Goal: Information Seeking & Learning: Learn about a topic

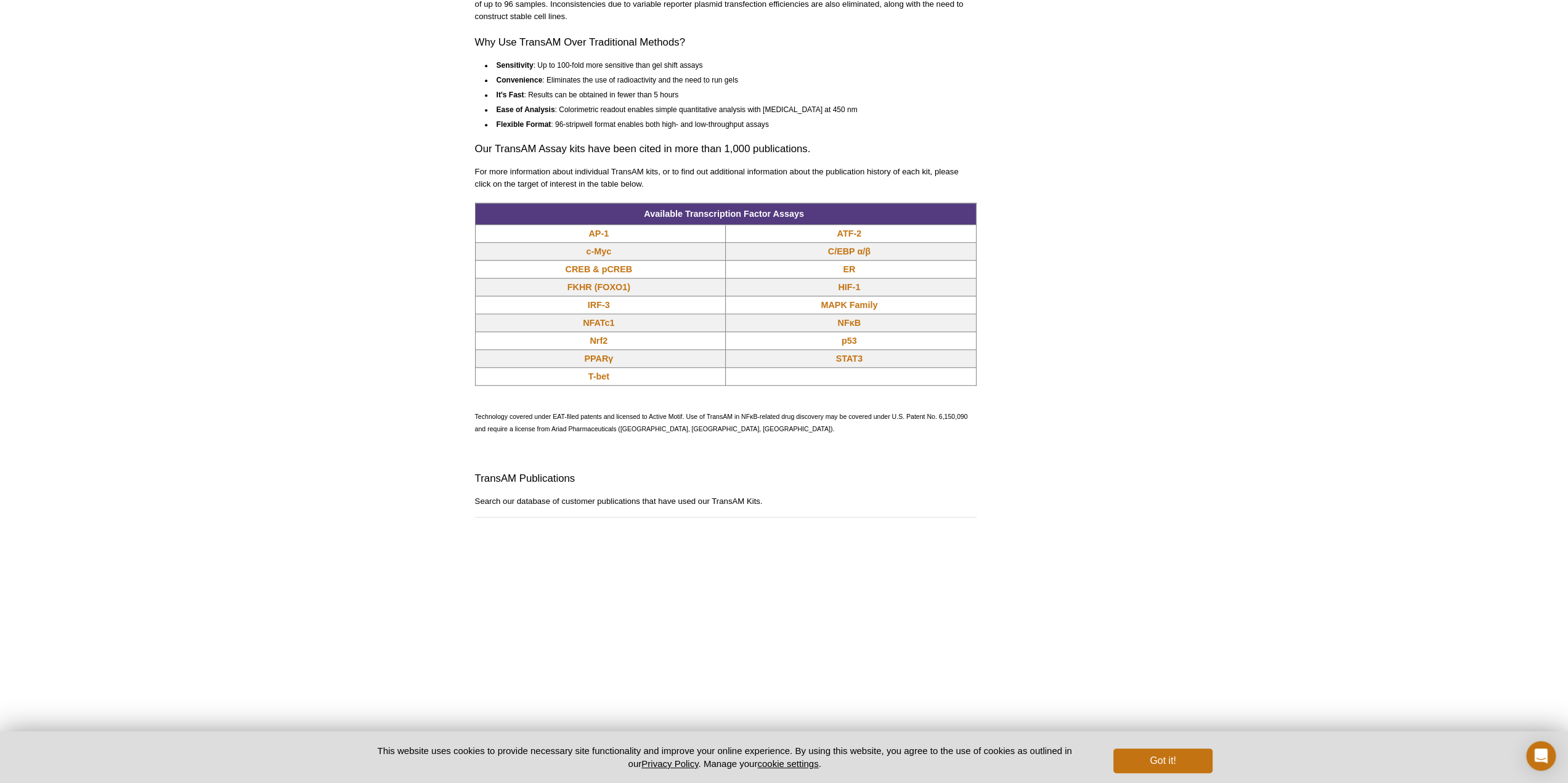
scroll to position [967, 0]
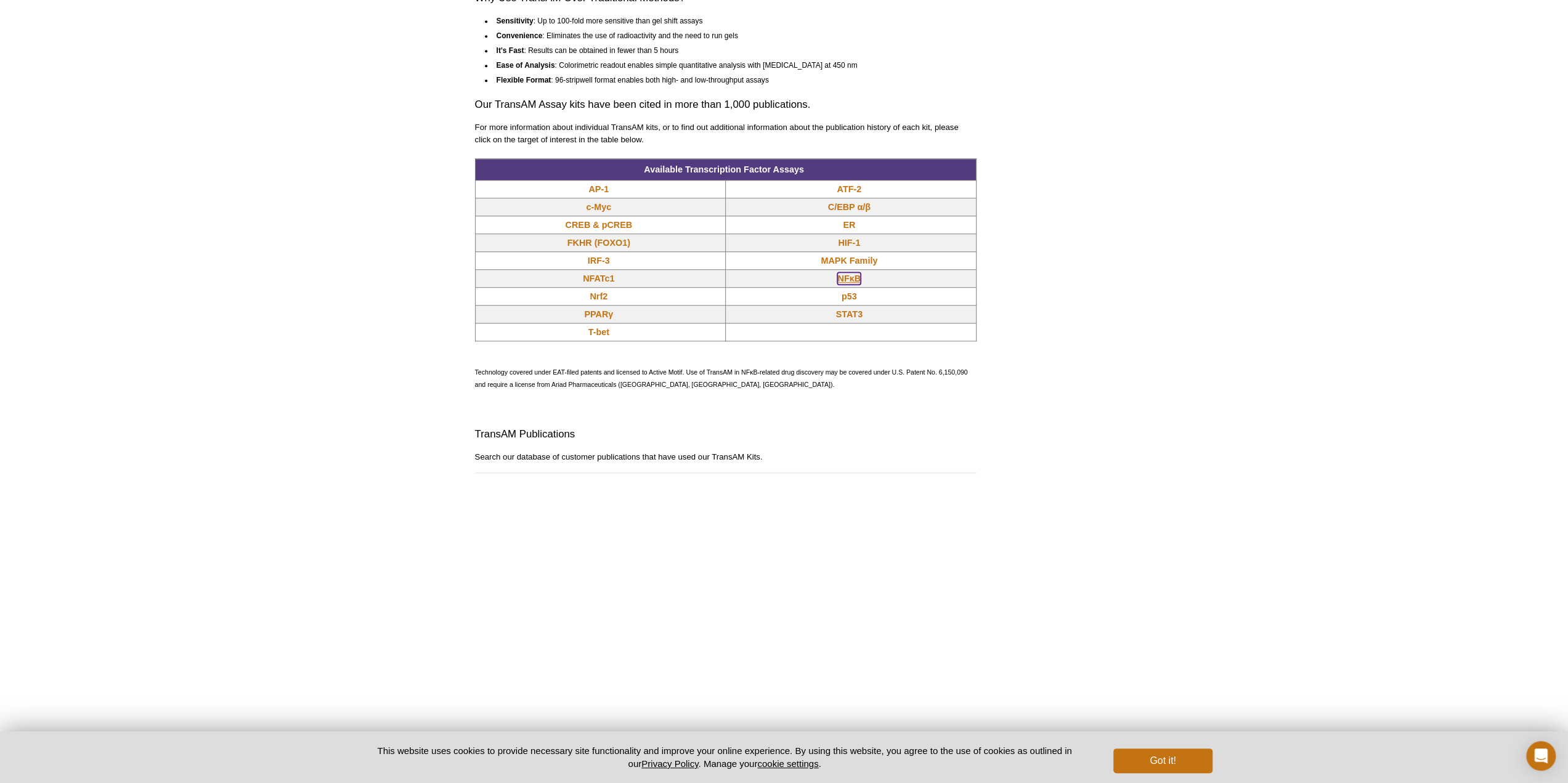
click at [844, 280] on link "NFκB" at bounding box center [849, 278] width 23 height 13
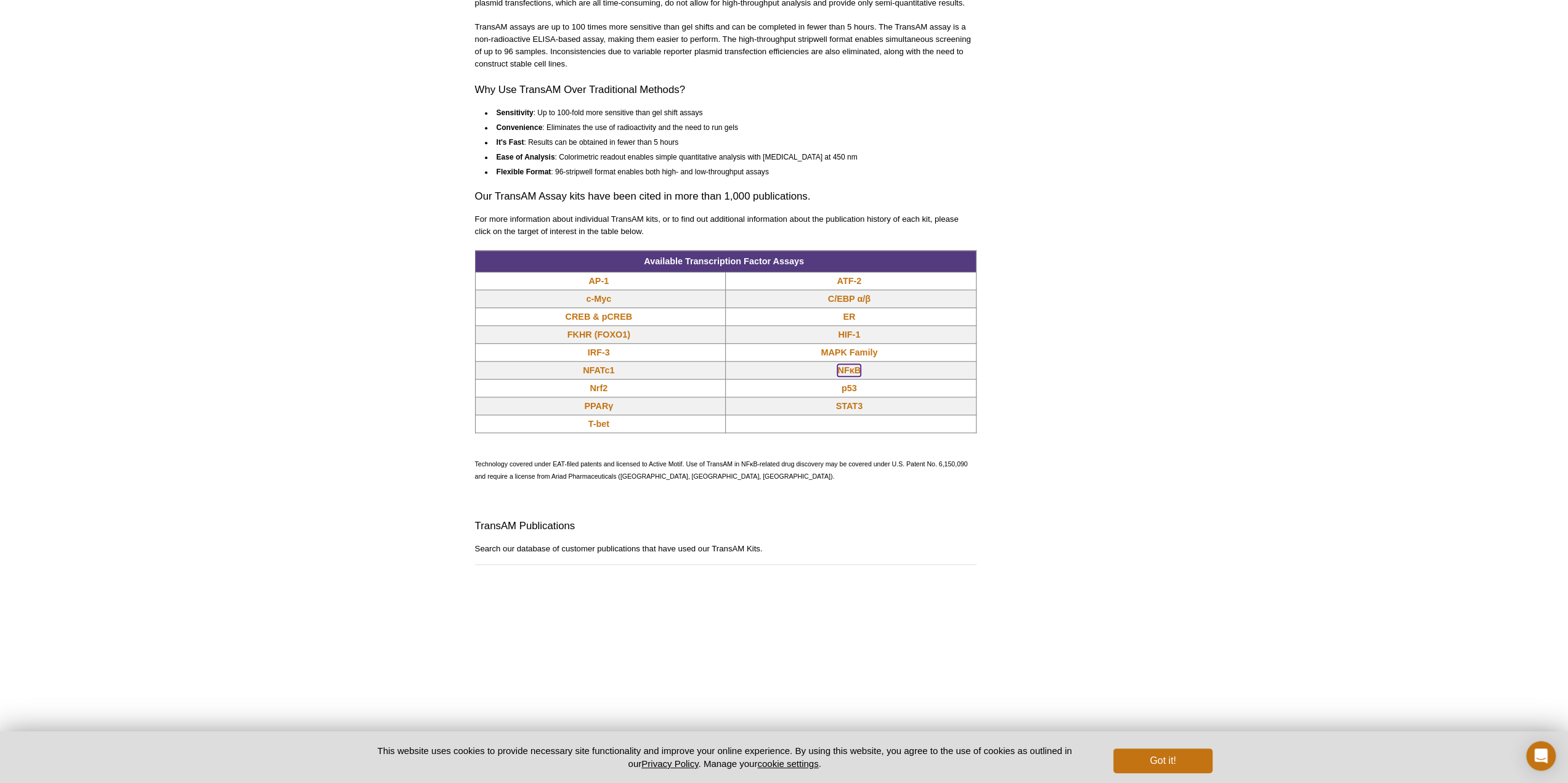
scroll to position [860, 0]
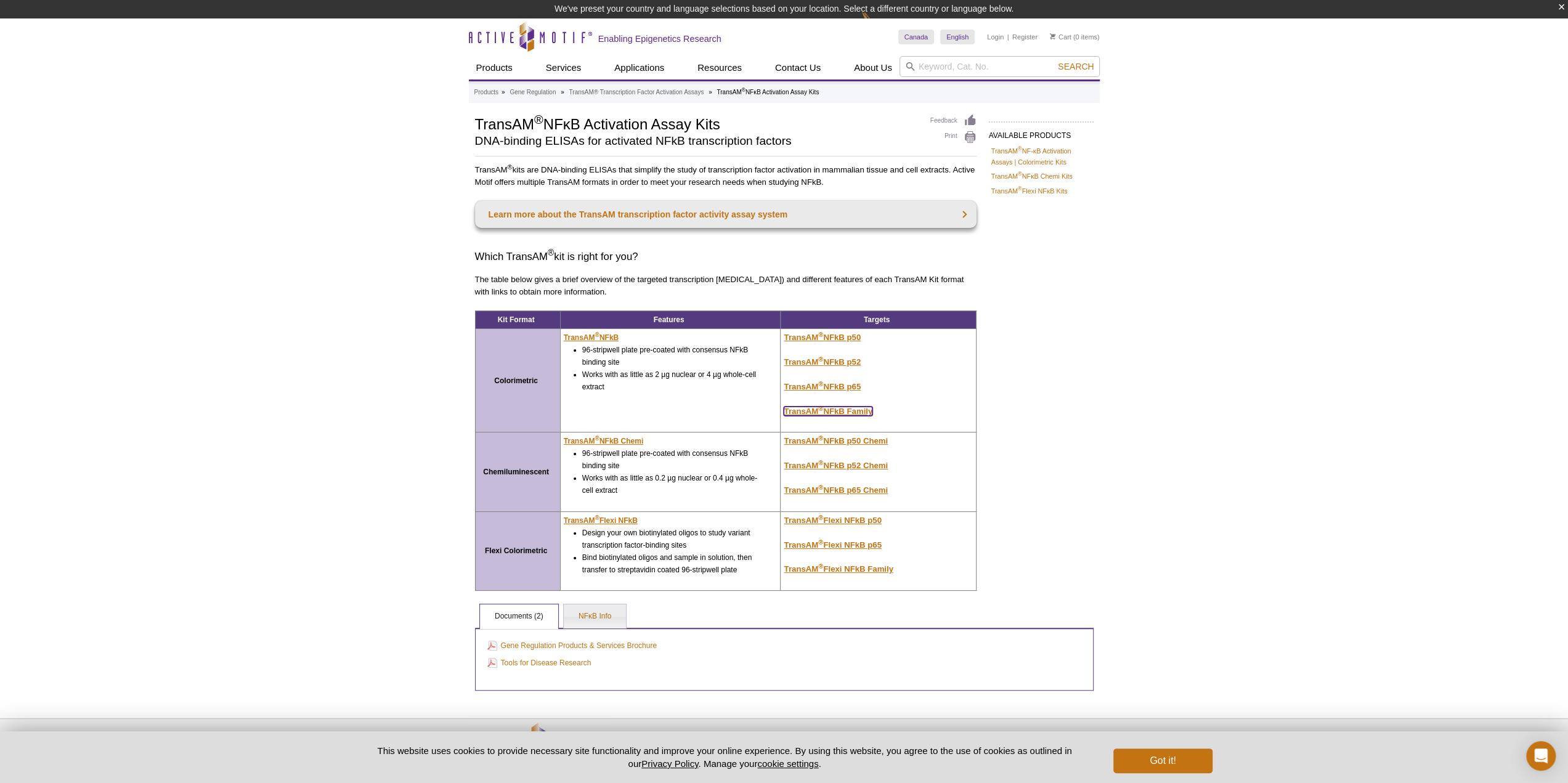
click at [859, 411] on u "TransAM ® NFkB Family" at bounding box center [828, 411] width 89 height 9
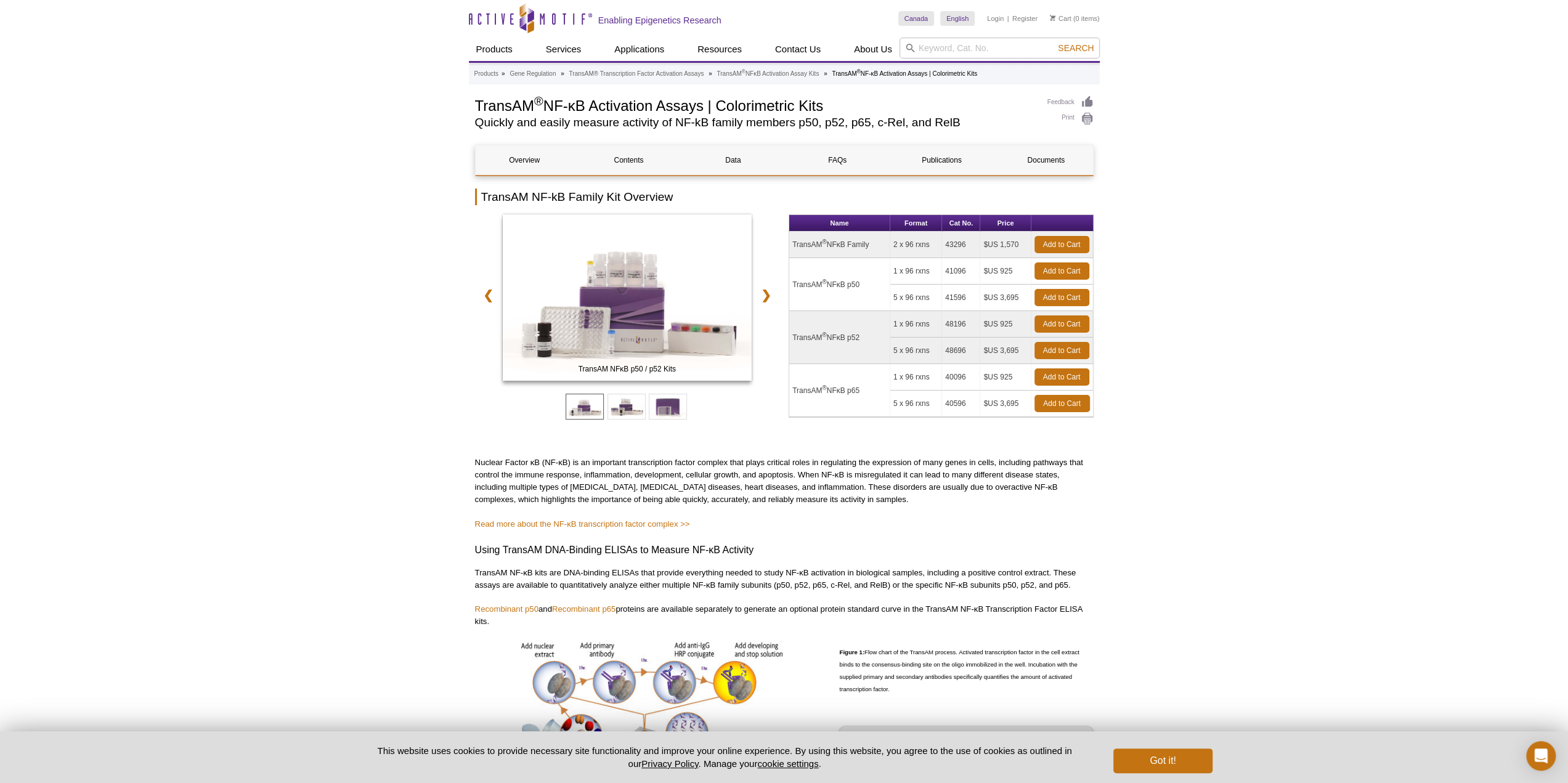
drag, startPoint x: 1021, startPoint y: 241, endPoint x: 904, endPoint y: 246, distance: 117.1
click at [904, 246] on tr "TransAM ® NFκB Family 2 x 96 rxns 43296 $US 1,570 Add to Cart" at bounding box center [941, 245] width 303 height 27
drag, startPoint x: 890, startPoint y: 348, endPoint x: 1024, endPoint y: 340, distance: 134.2
click at [1024, 340] on tbody "TransAM ® NFκB Family 2 x 96 rxns 43296 $US 1,570 Add to Cart TransAM ® NFκB p5…" at bounding box center [941, 323] width 303 height 185
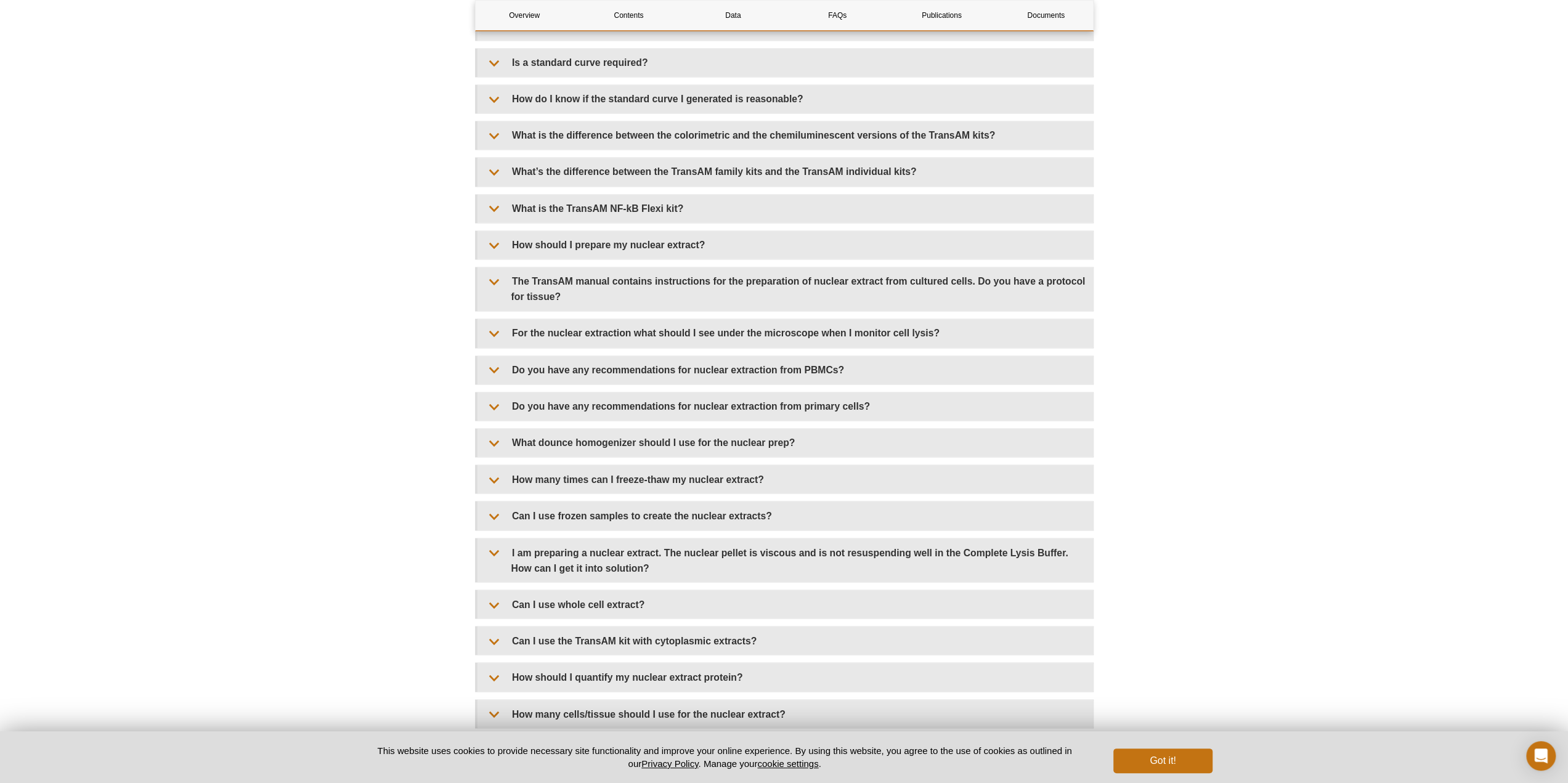
scroll to position [2135, 0]
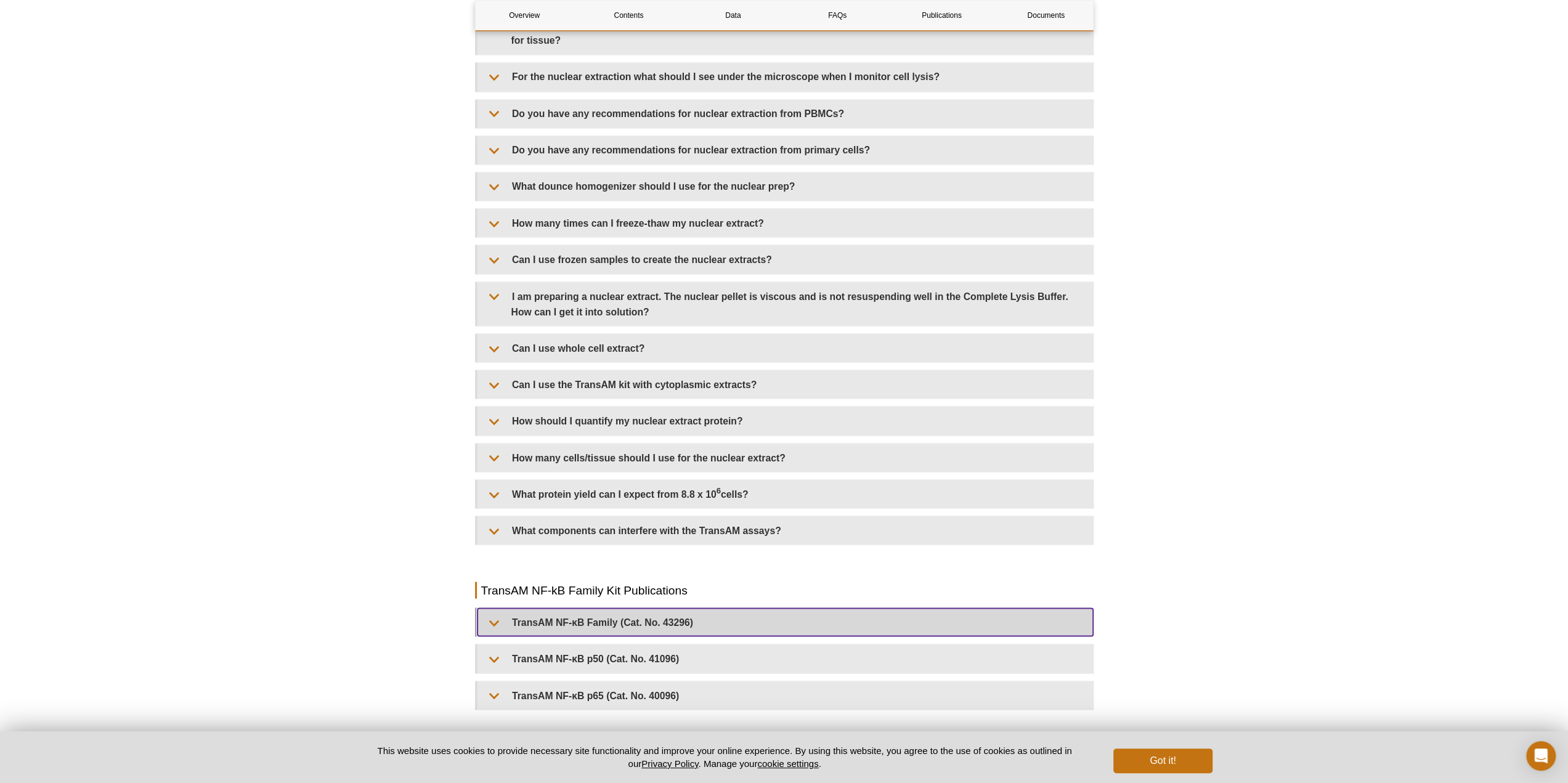
click at [591, 612] on summary "TransAM NF-κB Family (Cat. No. 43296)" at bounding box center [785, 622] width 616 height 28
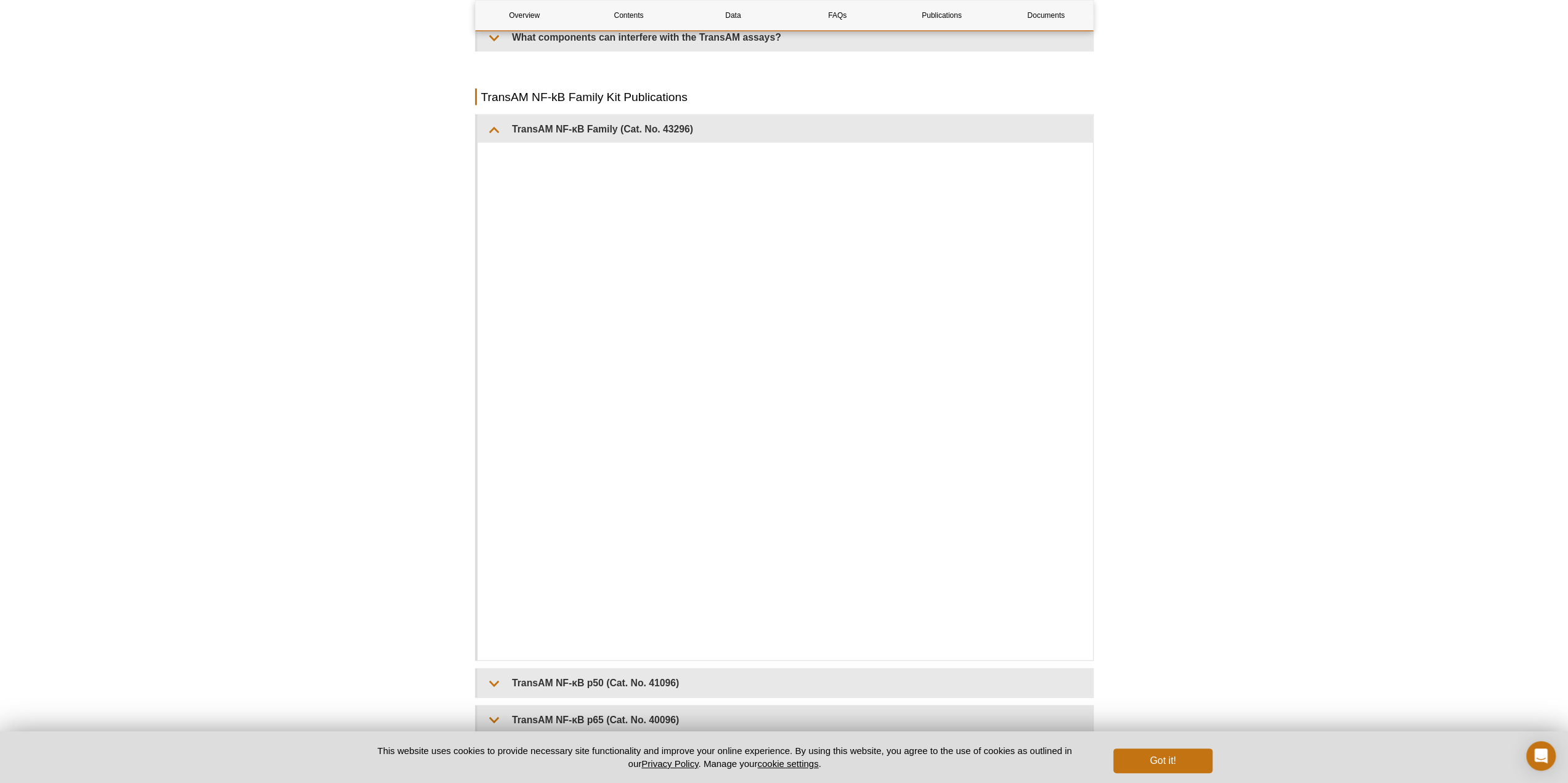
scroll to position [2957, 0]
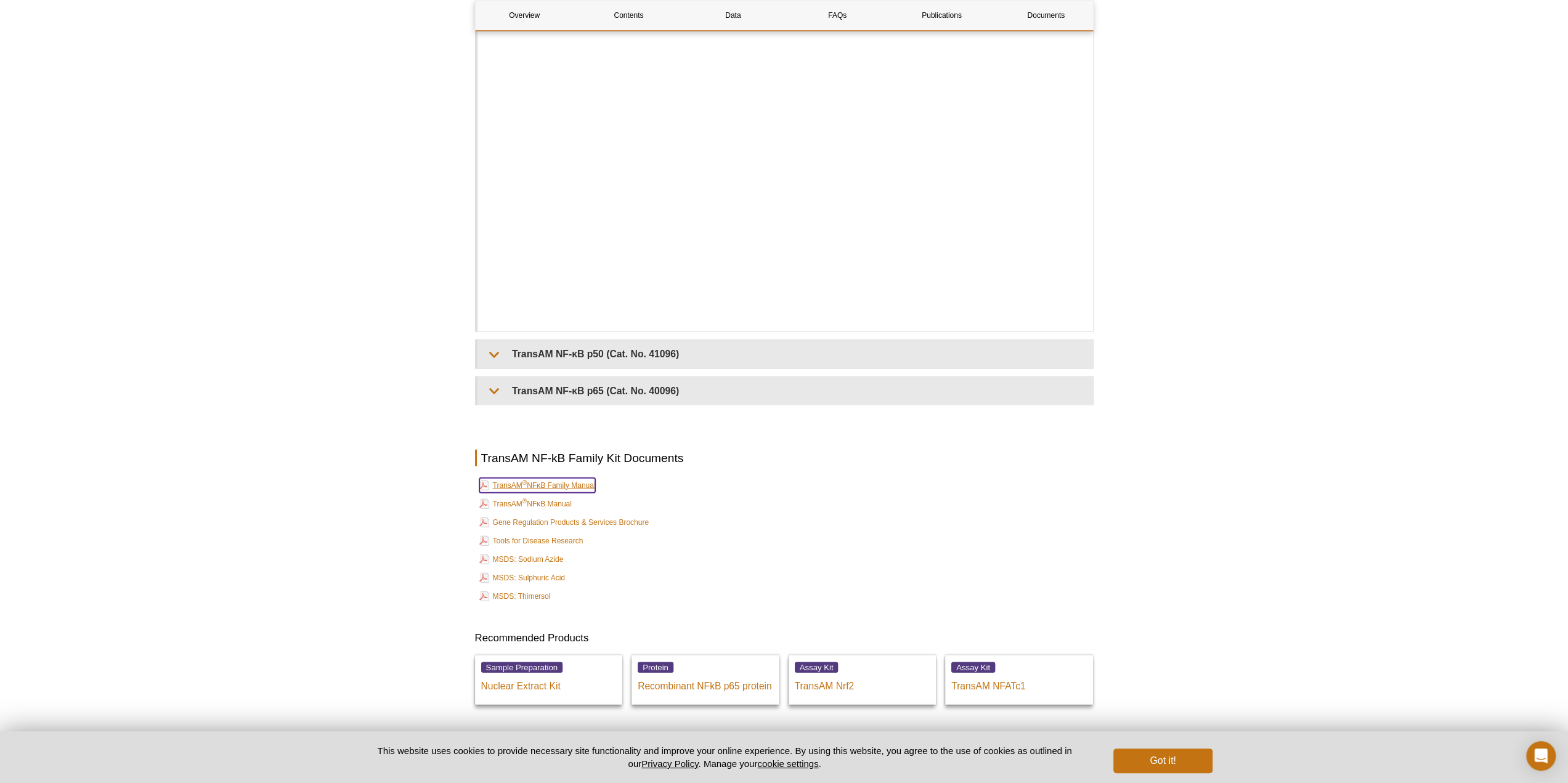
click at [549, 478] on link "TransAM ® NFκB Family Manual" at bounding box center [538, 486] width 117 height 15
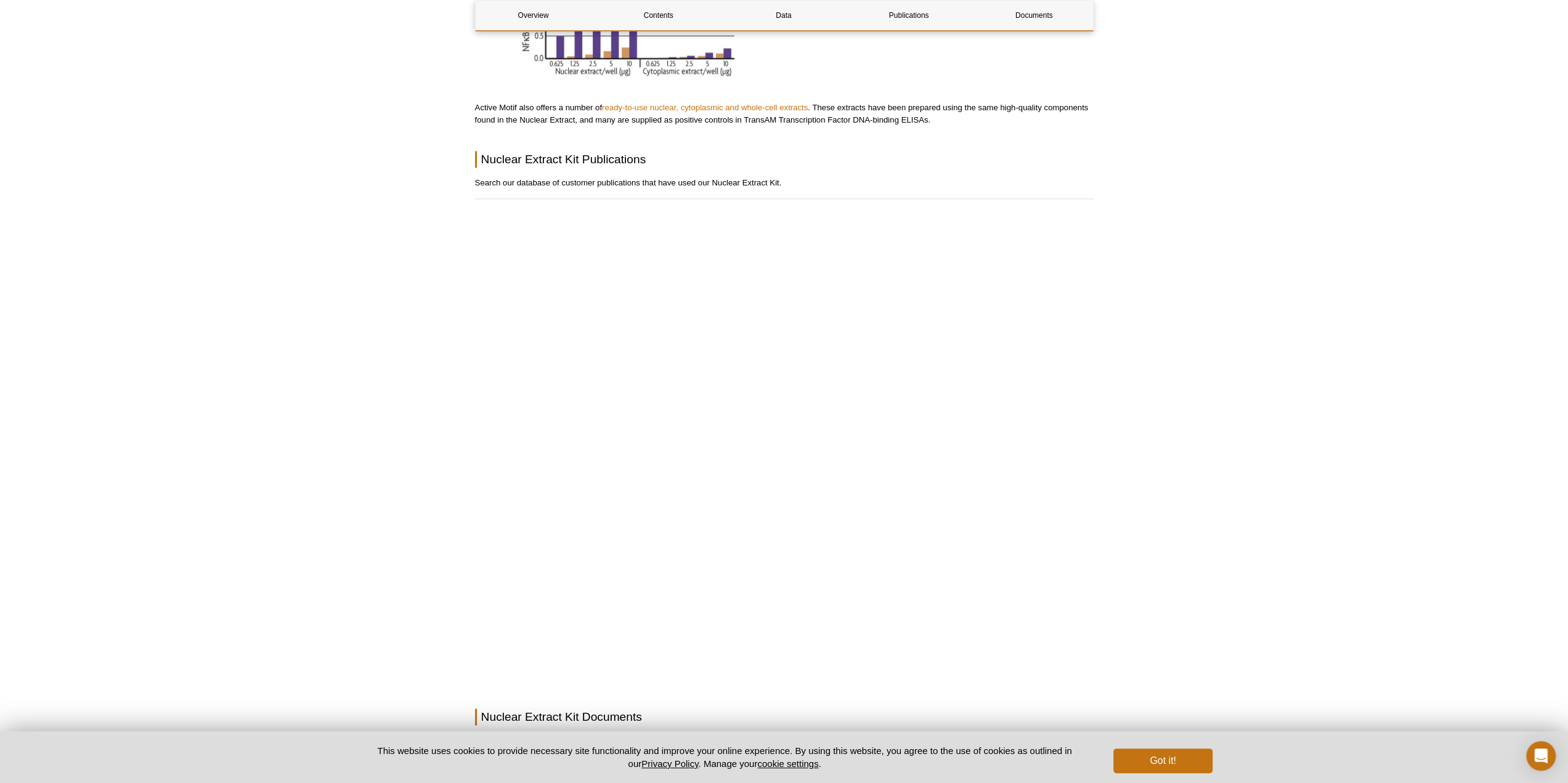
scroll to position [1560, 0]
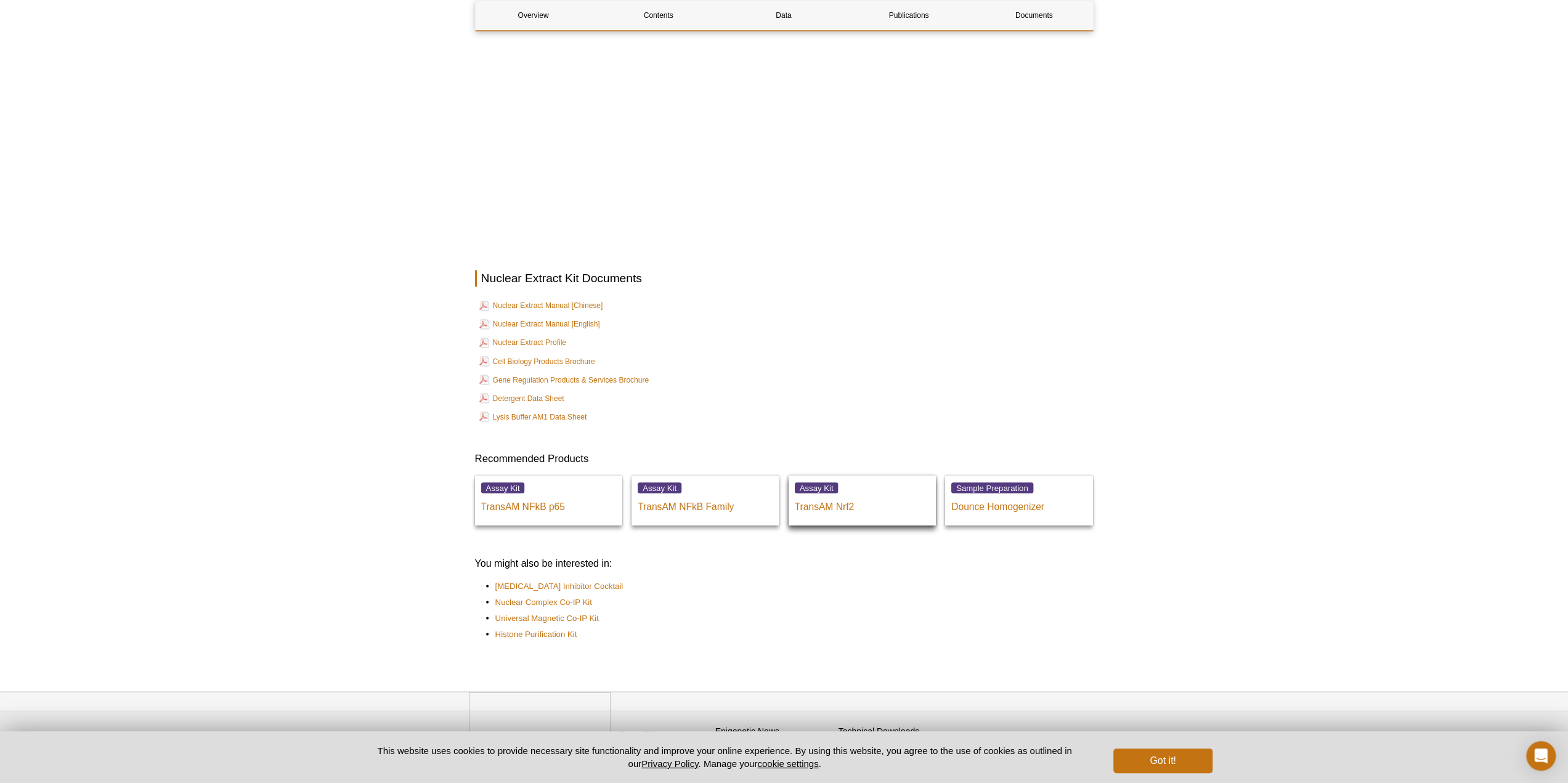
scroll to position [2003, 0]
click at [534, 315] on link "Nuclear Extract Manual [English]" at bounding box center [540, 322] width 121 height 15
click at [539, 332] on link "Nuclear Extract Profile" at bounding box center [523, 340] width 87 height 15
